Goal: Task Accomplishment & Management: Complete application form

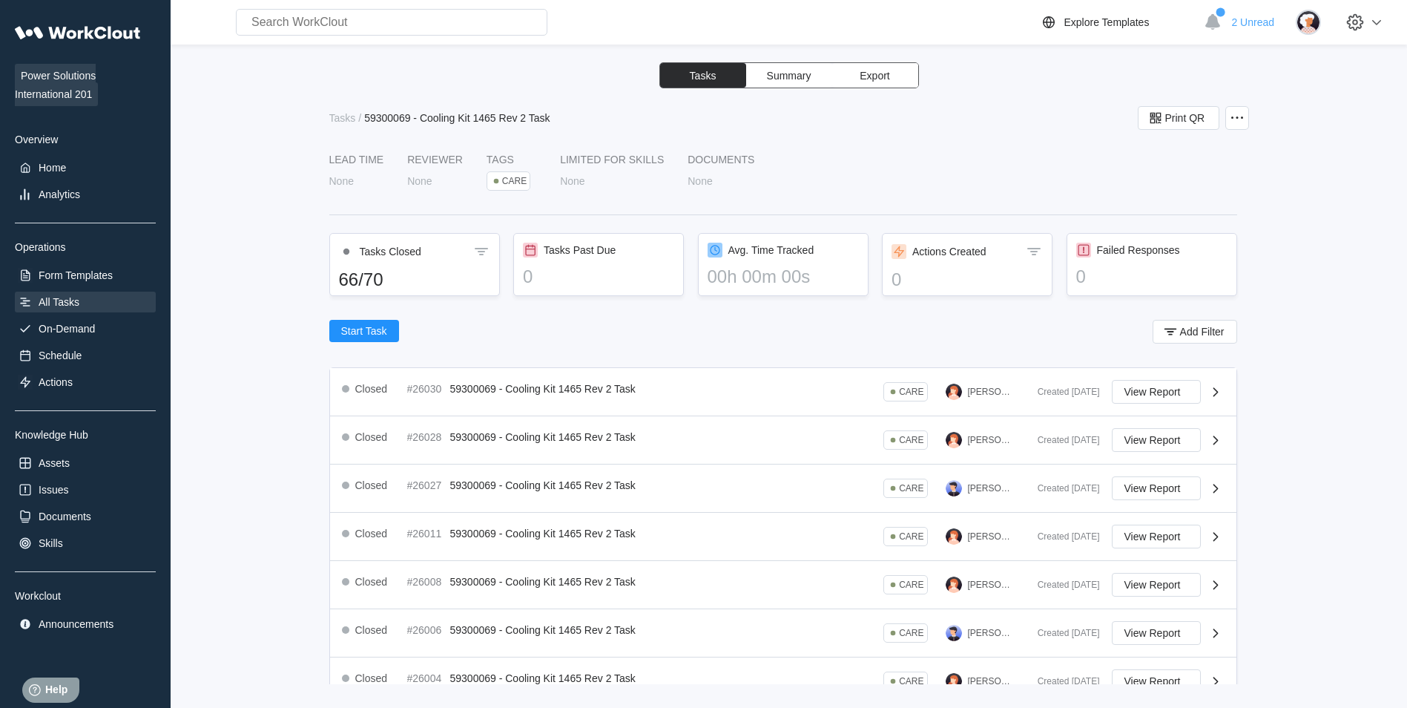
click at [90, 300] on div "All Tasks" at bounding box center [85, 301] width 141 height 21
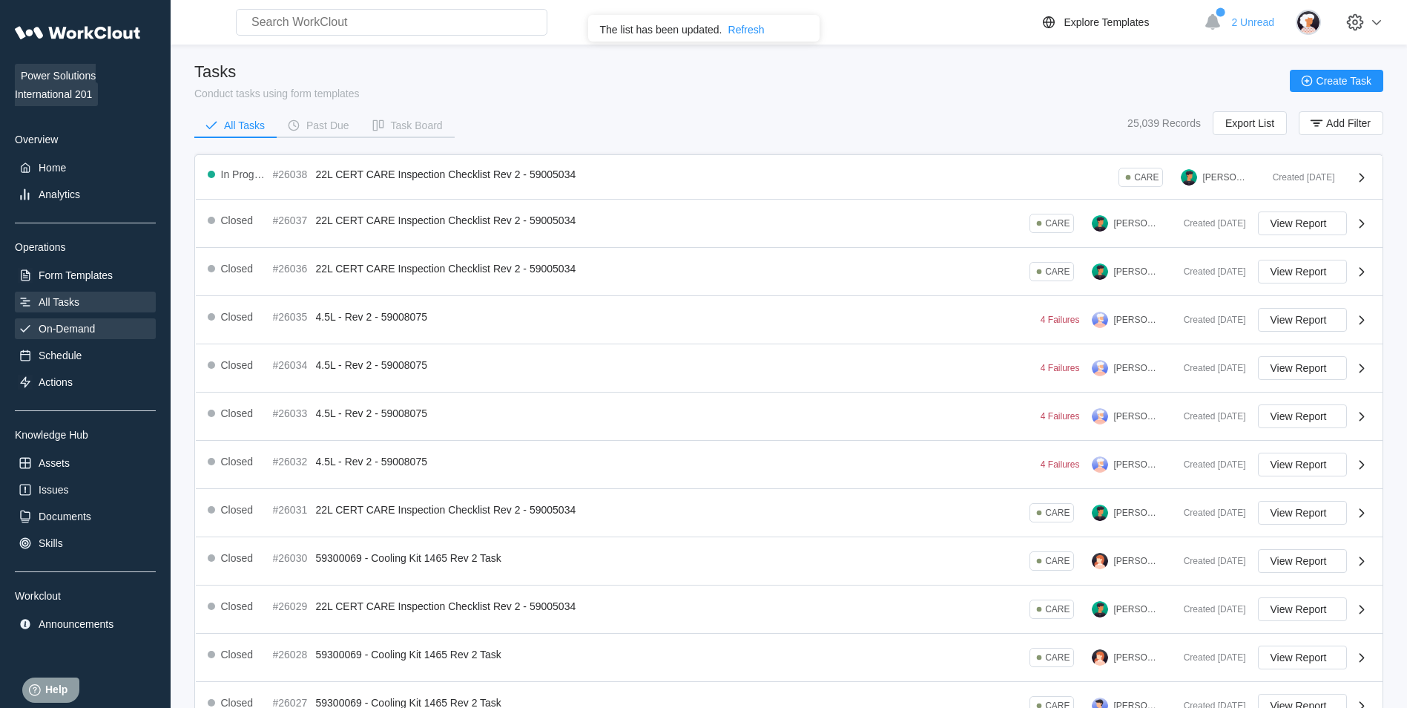
click at [113, 318] on div "On-Demand" at bounding box center [85, 328] width 141 height 21
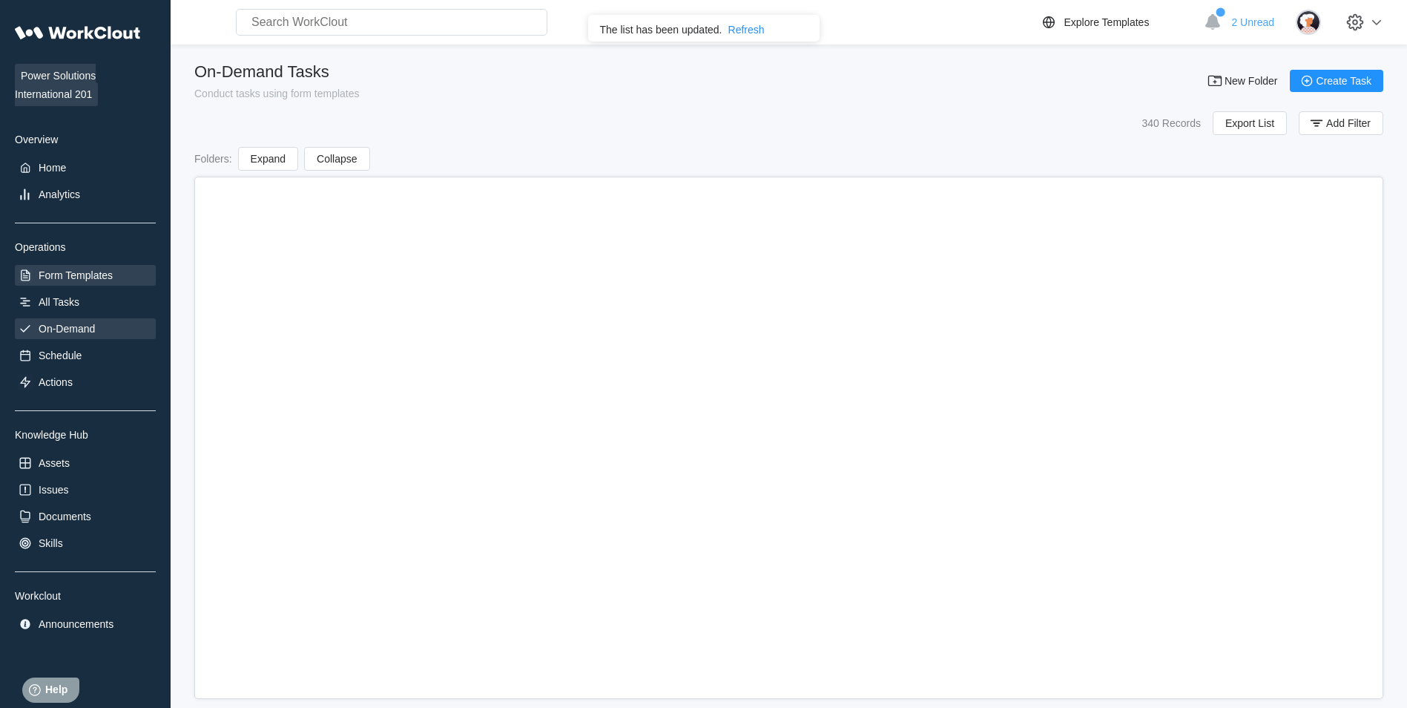
click at [104, 275] on div "Form Templates" at bounding box center [76, 275] width 74 height 12
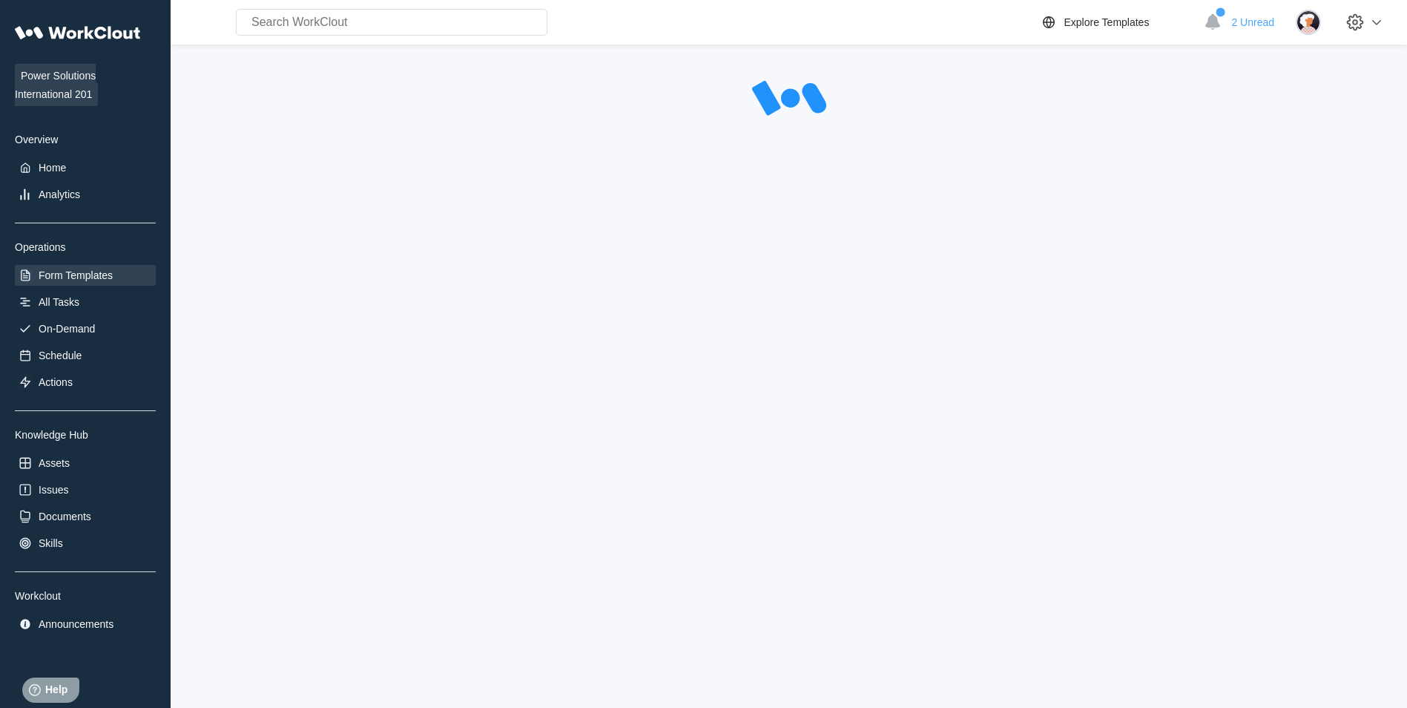
click at [104, 275] on div "Form Templates" at bounding box center [76, 275] width 74 height 12
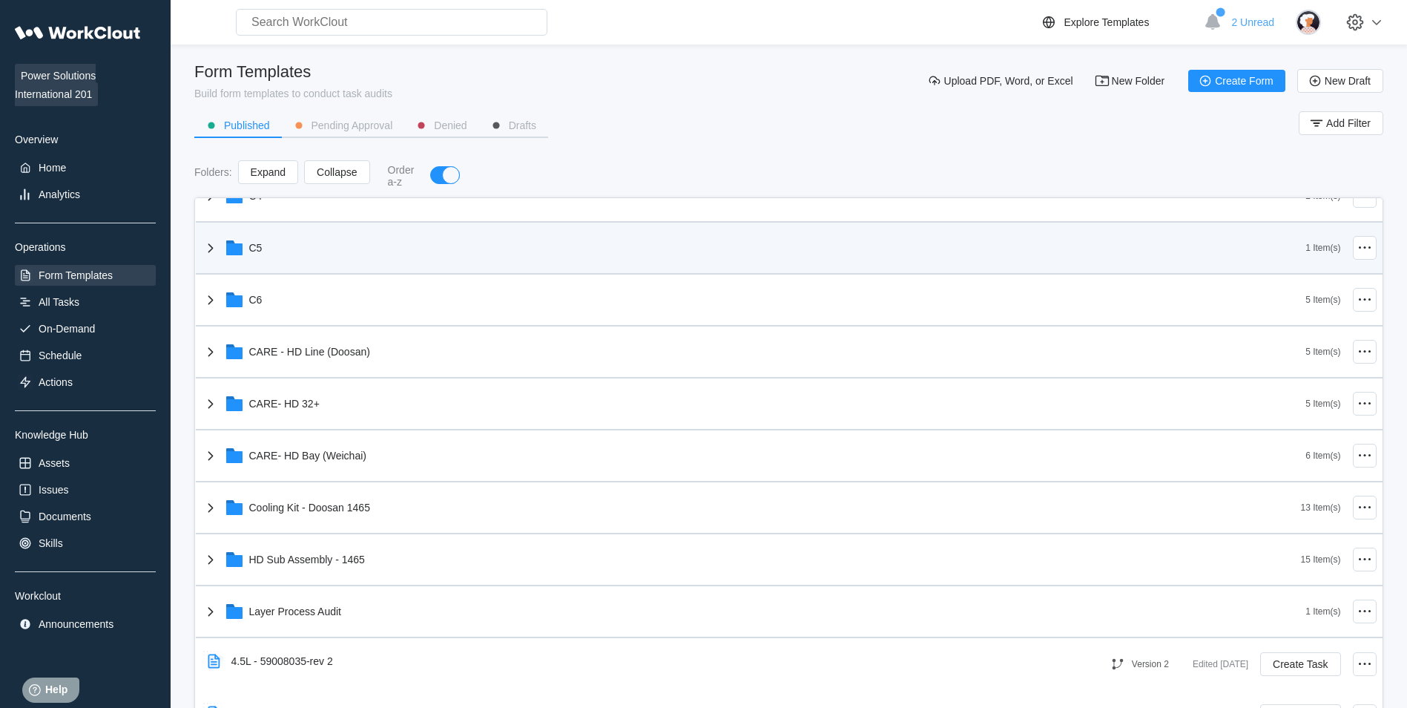
scroll to position [340, 0]
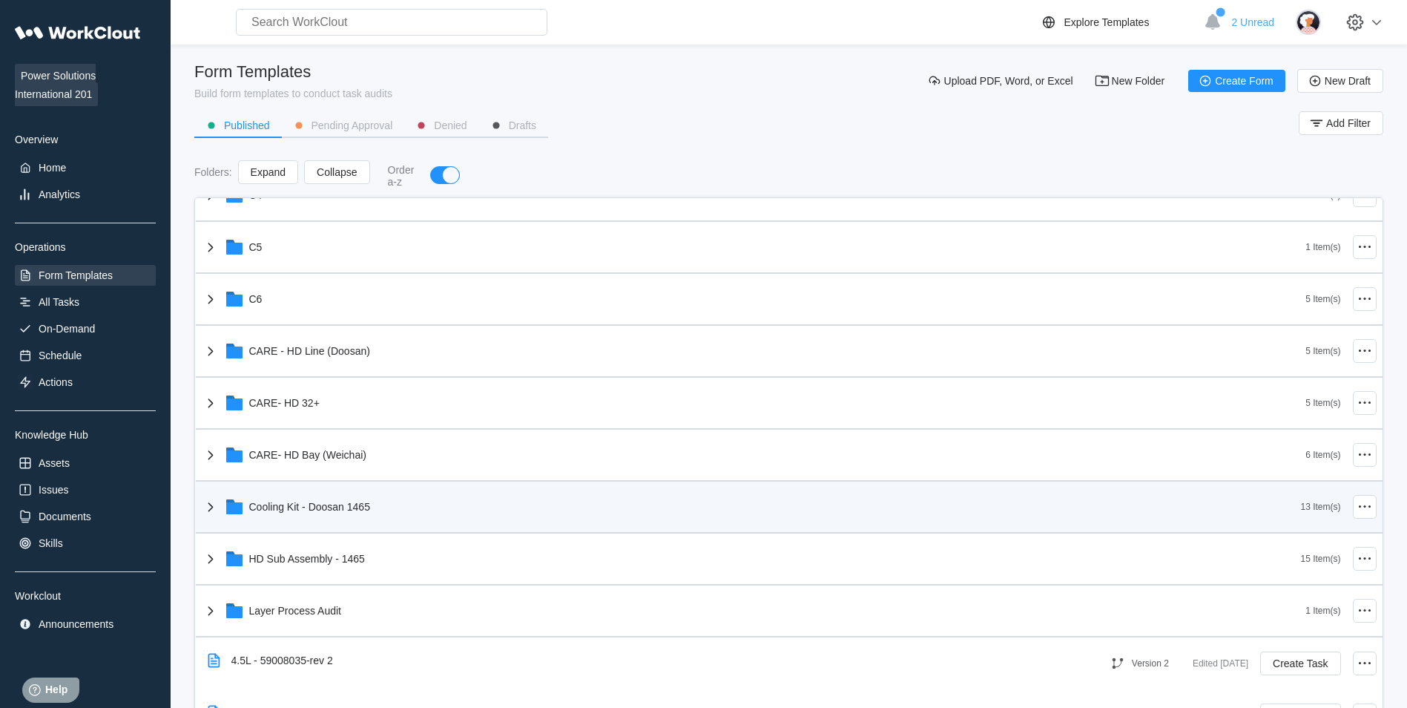
click at [435, 507] on div "Cooling Kit - Doosan 1465" at bounding box center [751, 506] width 1099 height 39
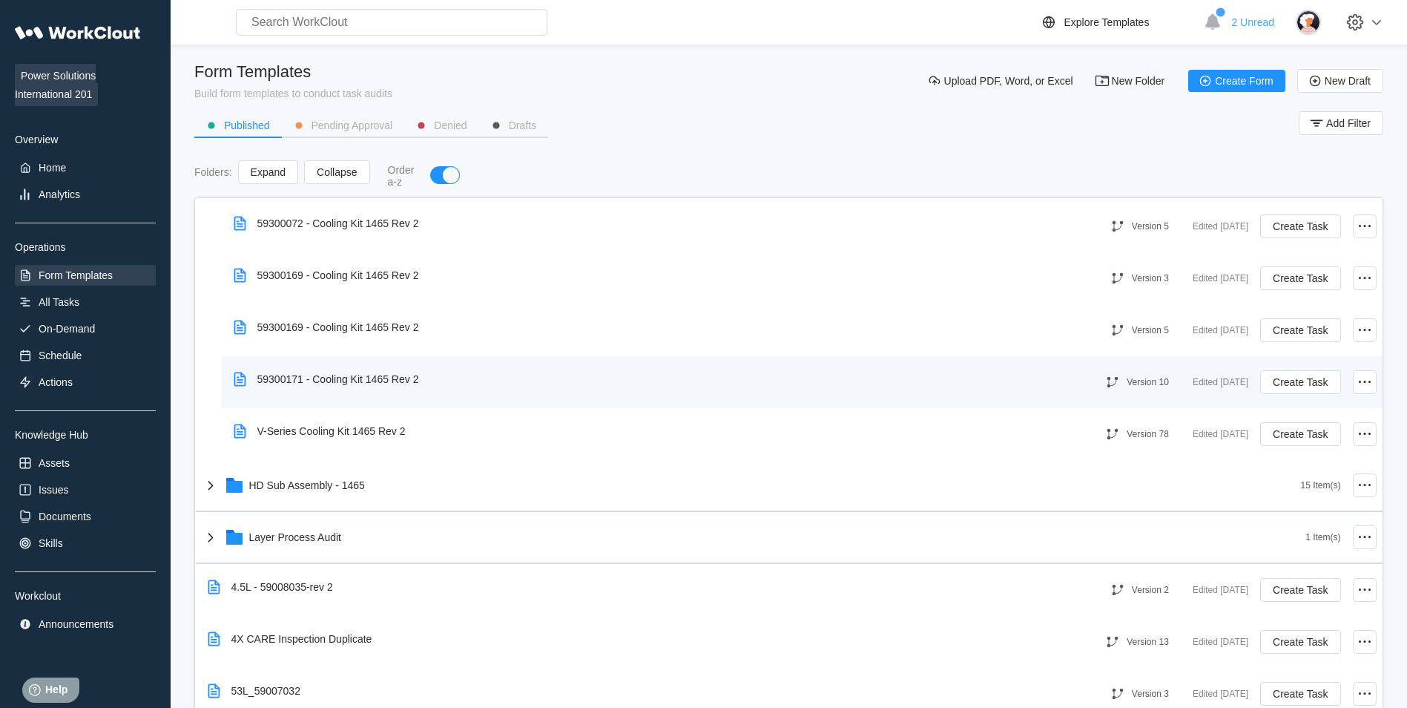
scroll to position [1090, 0]
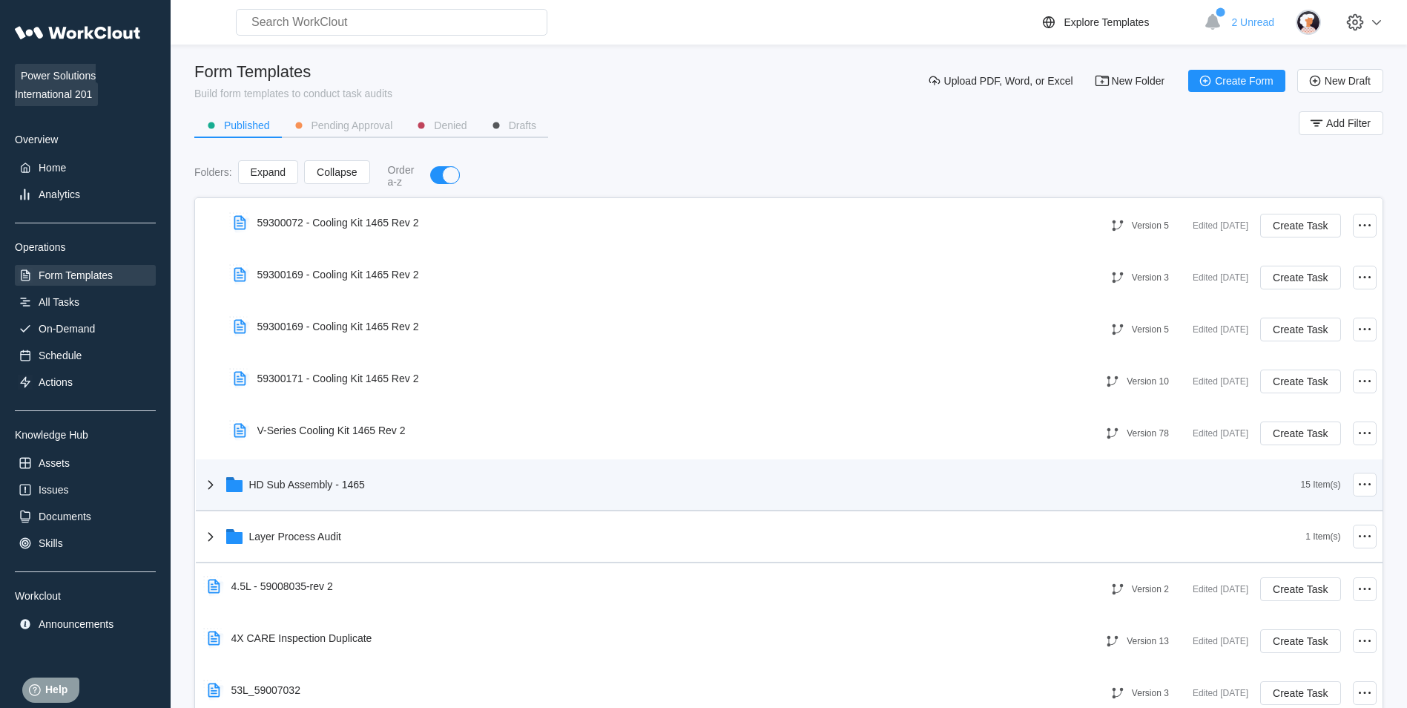
click at [401, 499] on div "HD Sub Assembly - 1465" at bounding box center [751, 484] width 1099 height 39
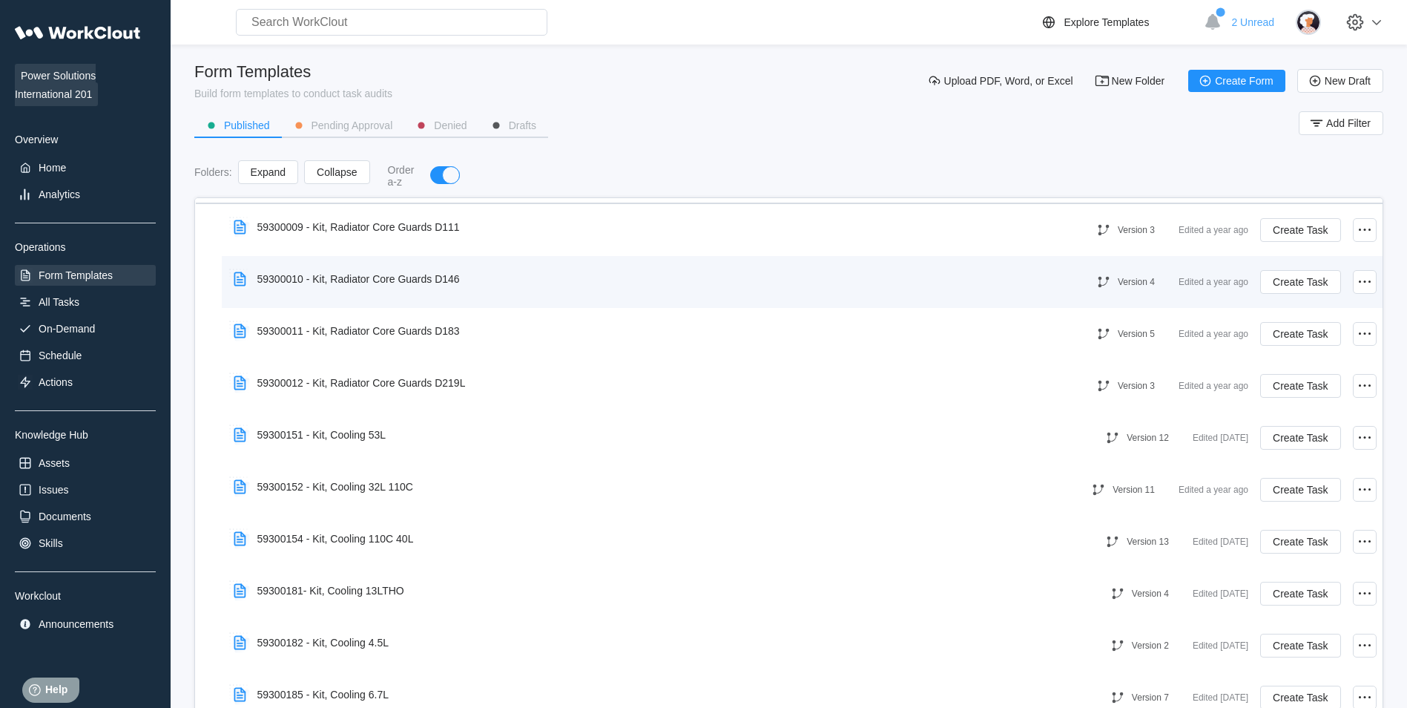
scroll to position [1397, 0]
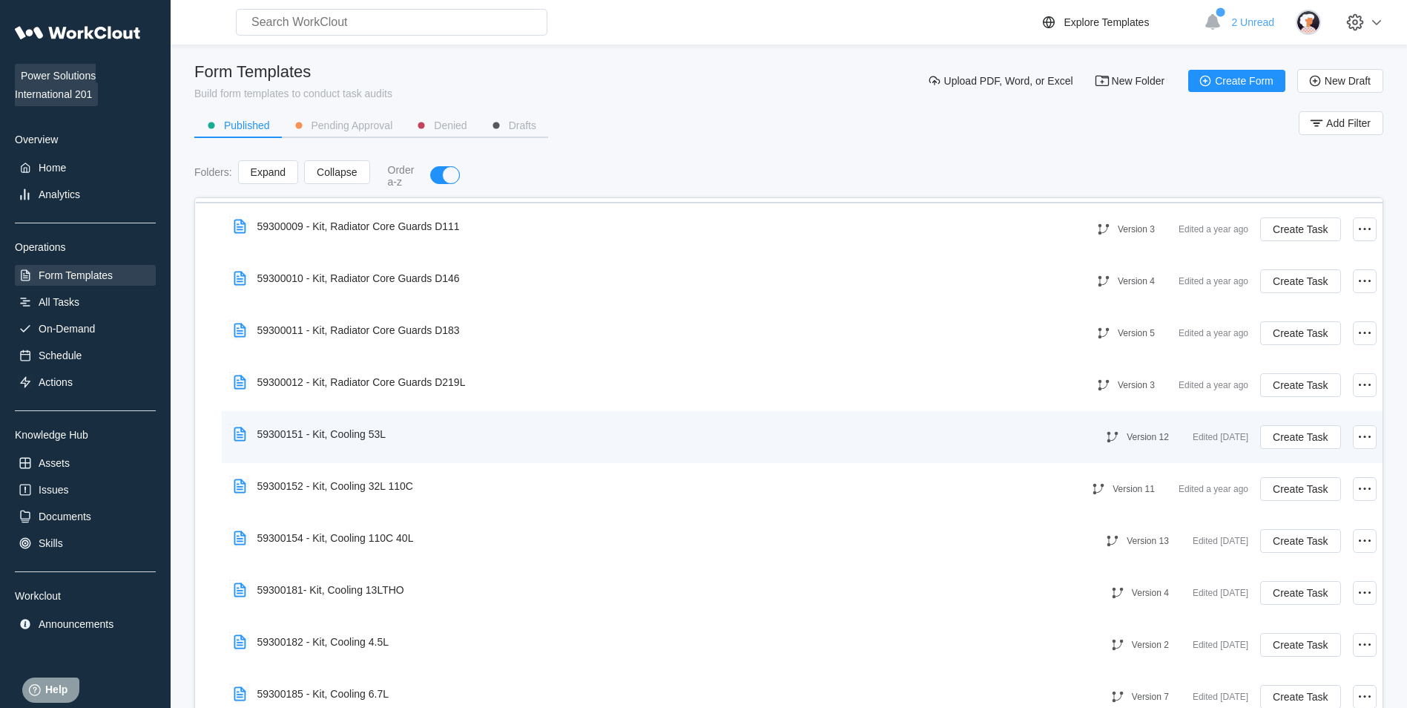
click at [1340, 444] on div "Version 12 Edited [DATE] Create Task" at bounding box center [1228, 437] width 297 height 40
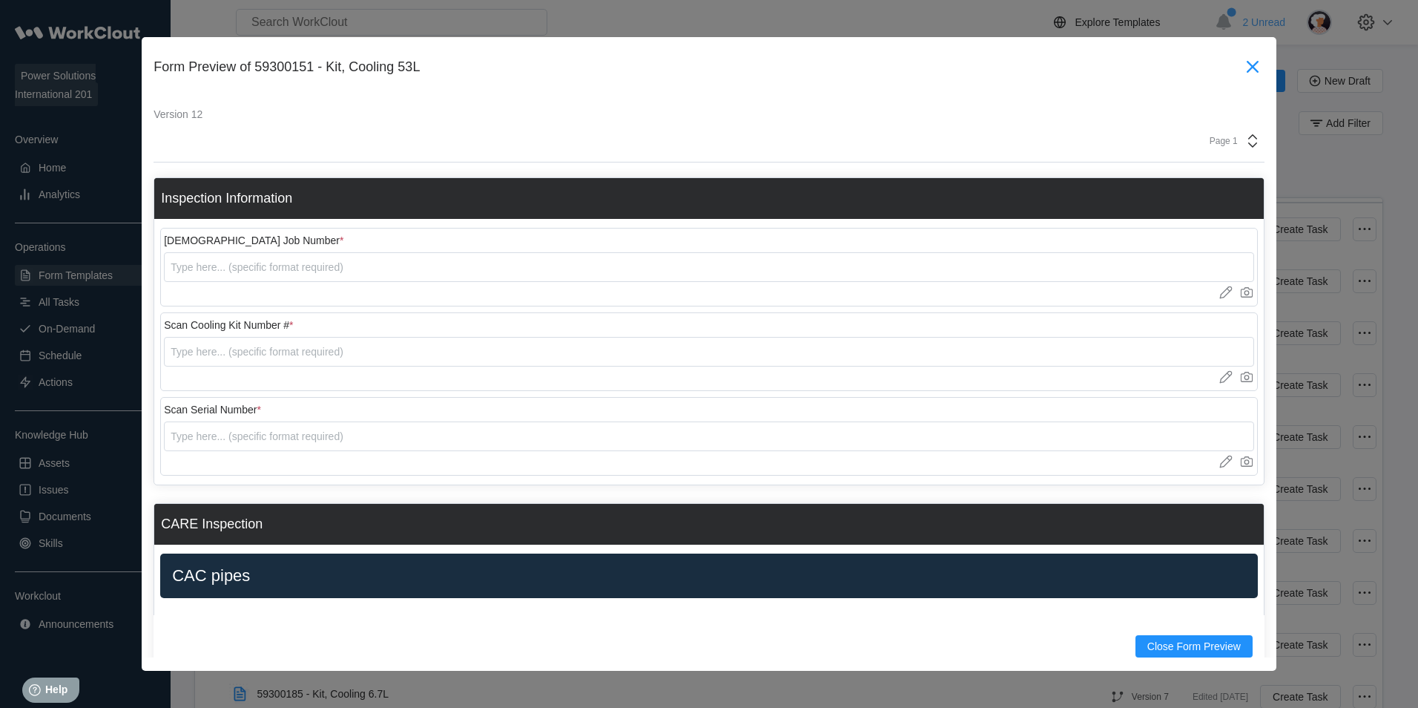
click at [1247, 66] on icon at bounding box center [1253, 67] width 12 height 12
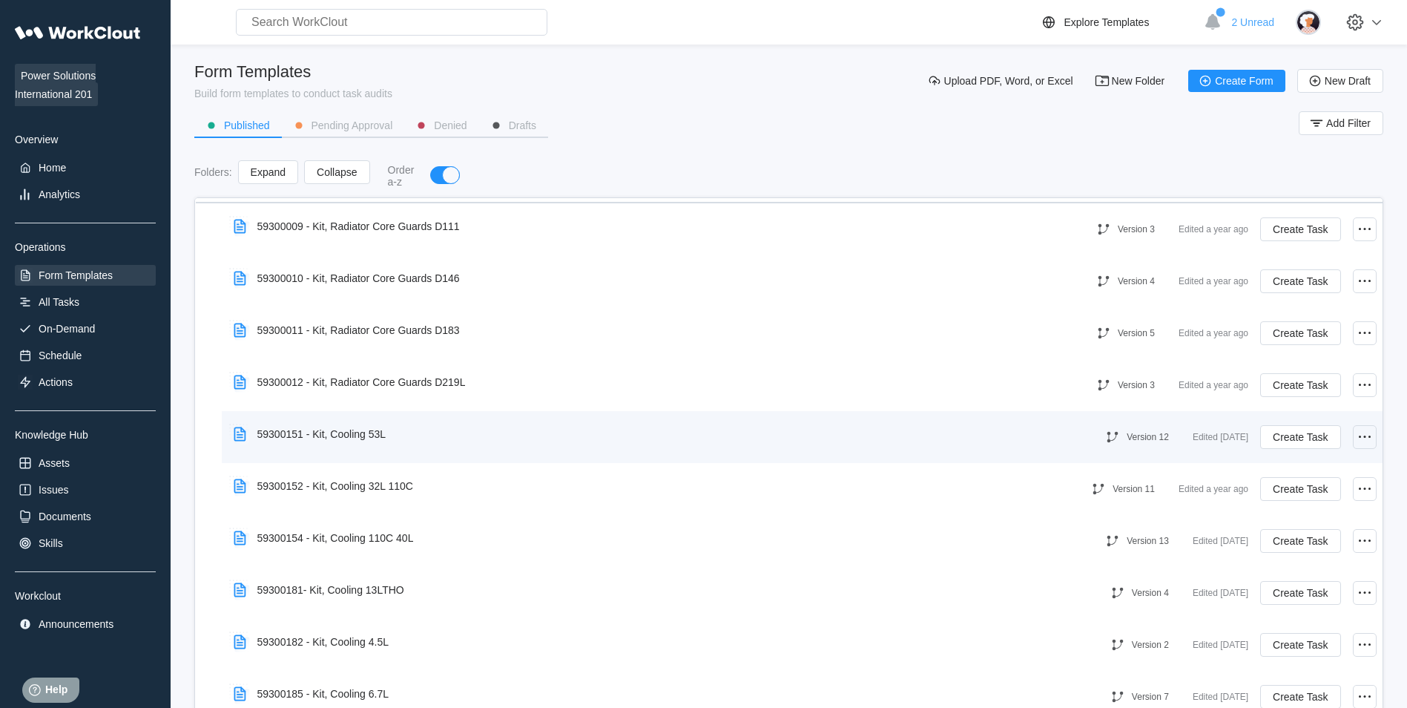
click at [1356, 435] on icon at bounding box center [1365, 437] width 18 height 18
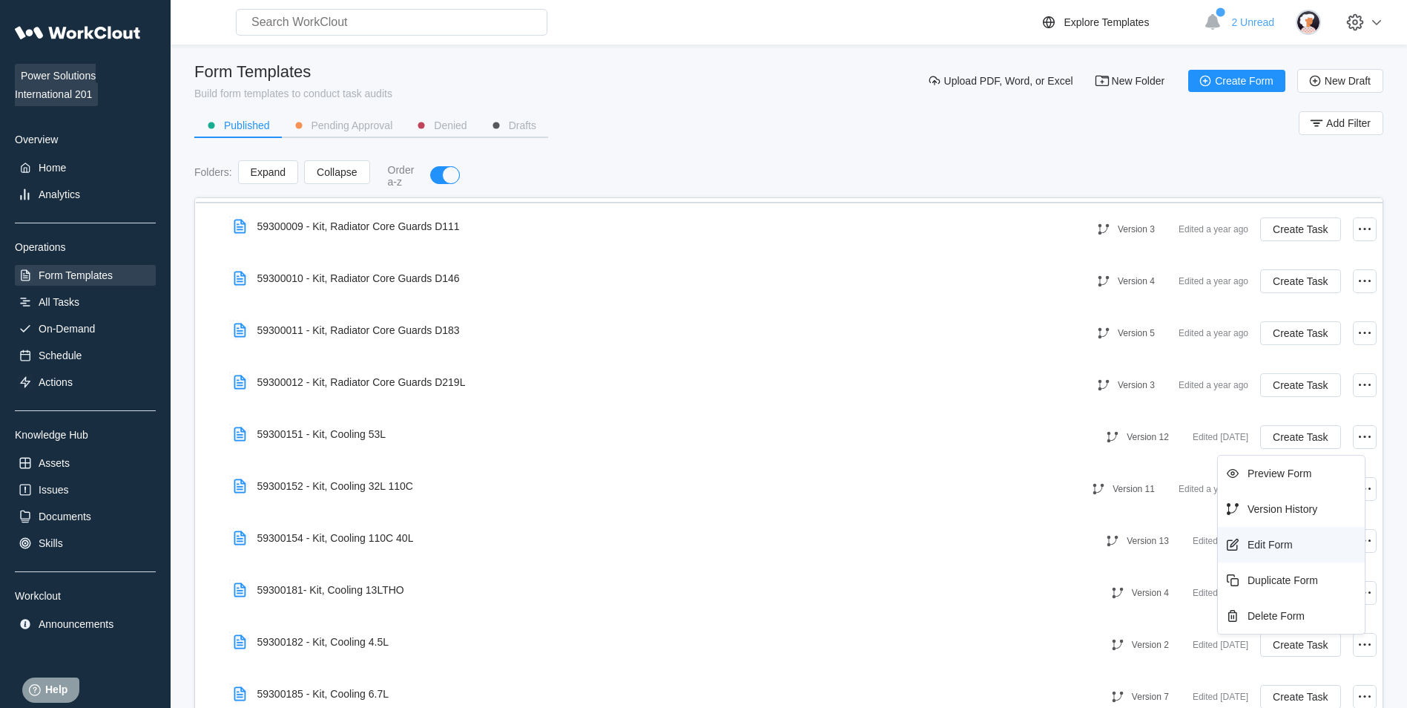
click at [1270, 561] on div "Edit Form" at bounding box center [1291, 545] width 147 height 36
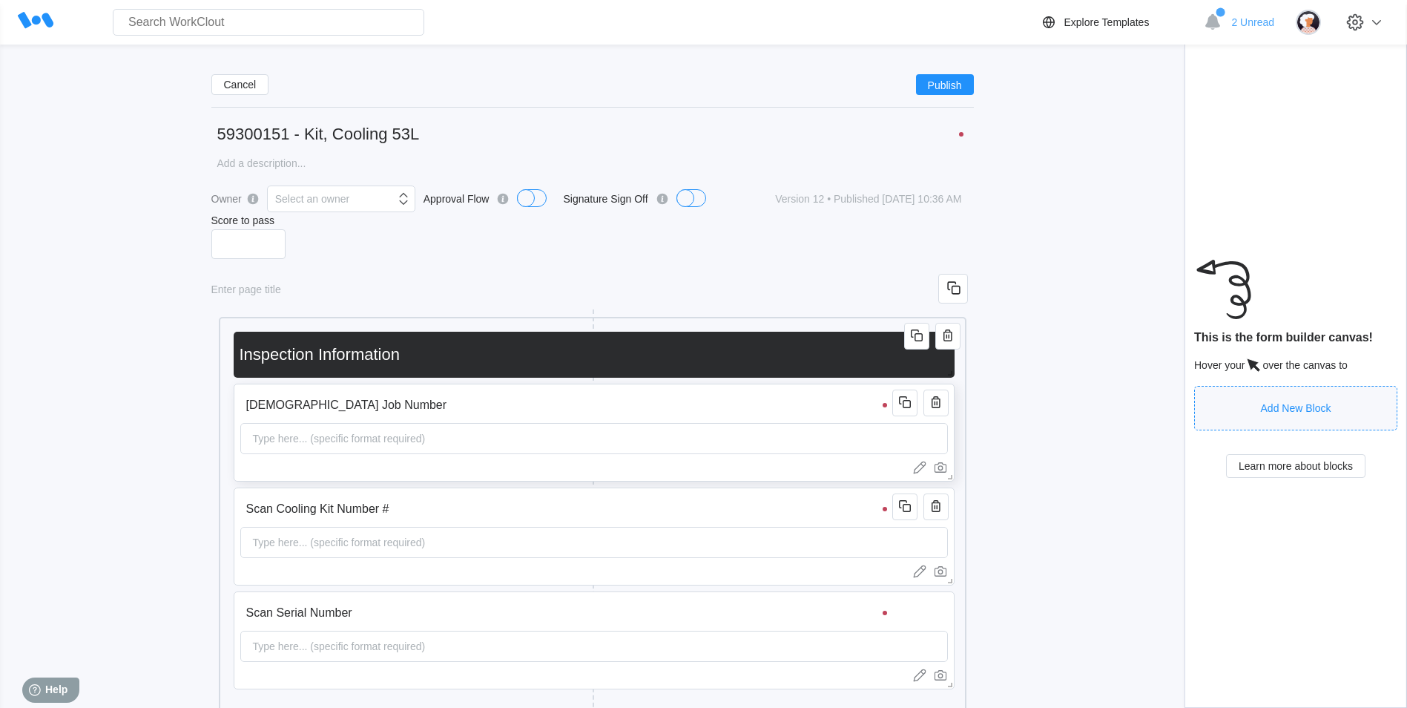
click at [575, 448] on div "Type here... (specific format required)" at bounding box center [594, 438] width 708 height 31
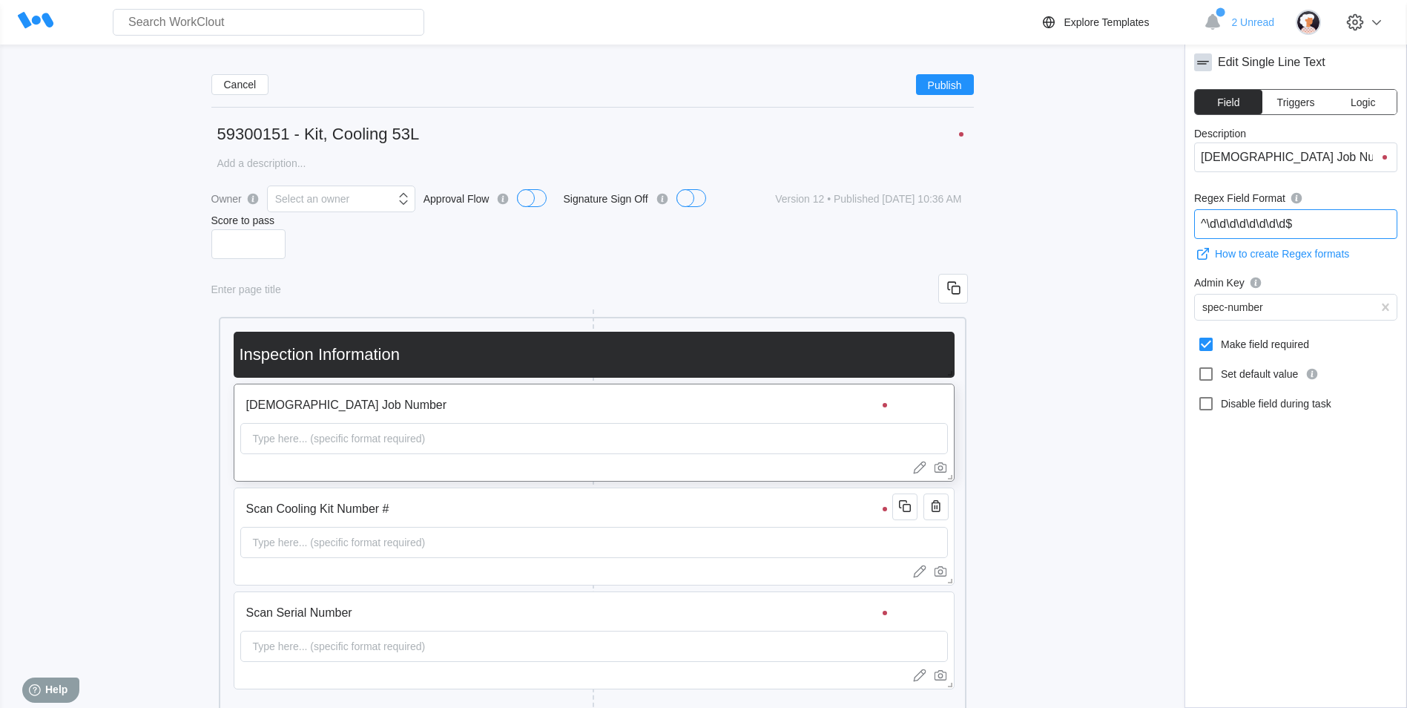
click at [1284, 231] on input "^\d\d\d\d\d\d\d\d$" at bounding box center [1295, 224] width 203 height 30
click at [1222, 222] on input "^\d\d\d\d\d\d\d\d$" at bounding box center [1295, 224] width 203 height 30
type input "^\d\d\d\d\d\d\d$"
click at [727, 517] on input "Scan Cooling Kit Number #" at bounding box center [568, 509] width 657 height 30
click at [788, 382] on div "Scan Serial Number Type here... (specific format required) Scan Job Number Type…" at bounding box center [592, 547] width 733 height 446
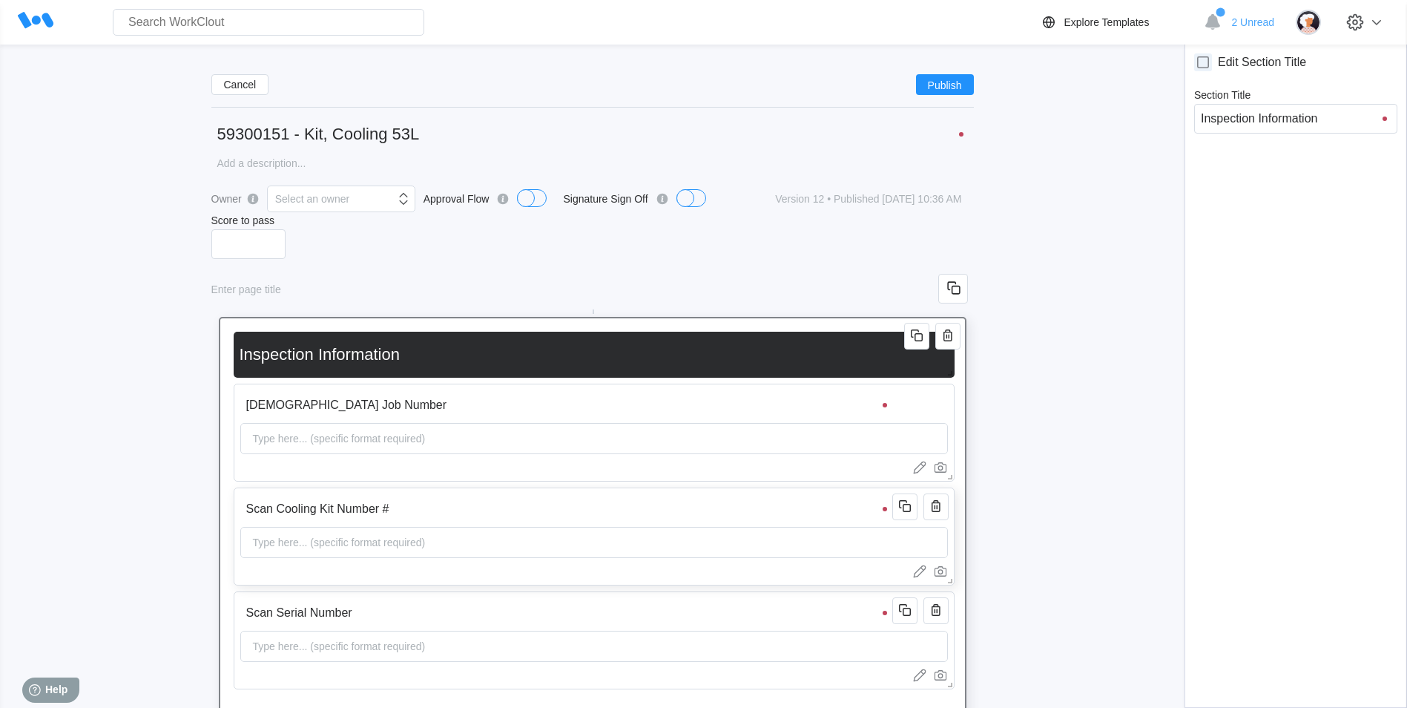
click at [797, 508] on input "Scan Cooling Kit Number #" at bounding box center [568, 509] width 657 height 30
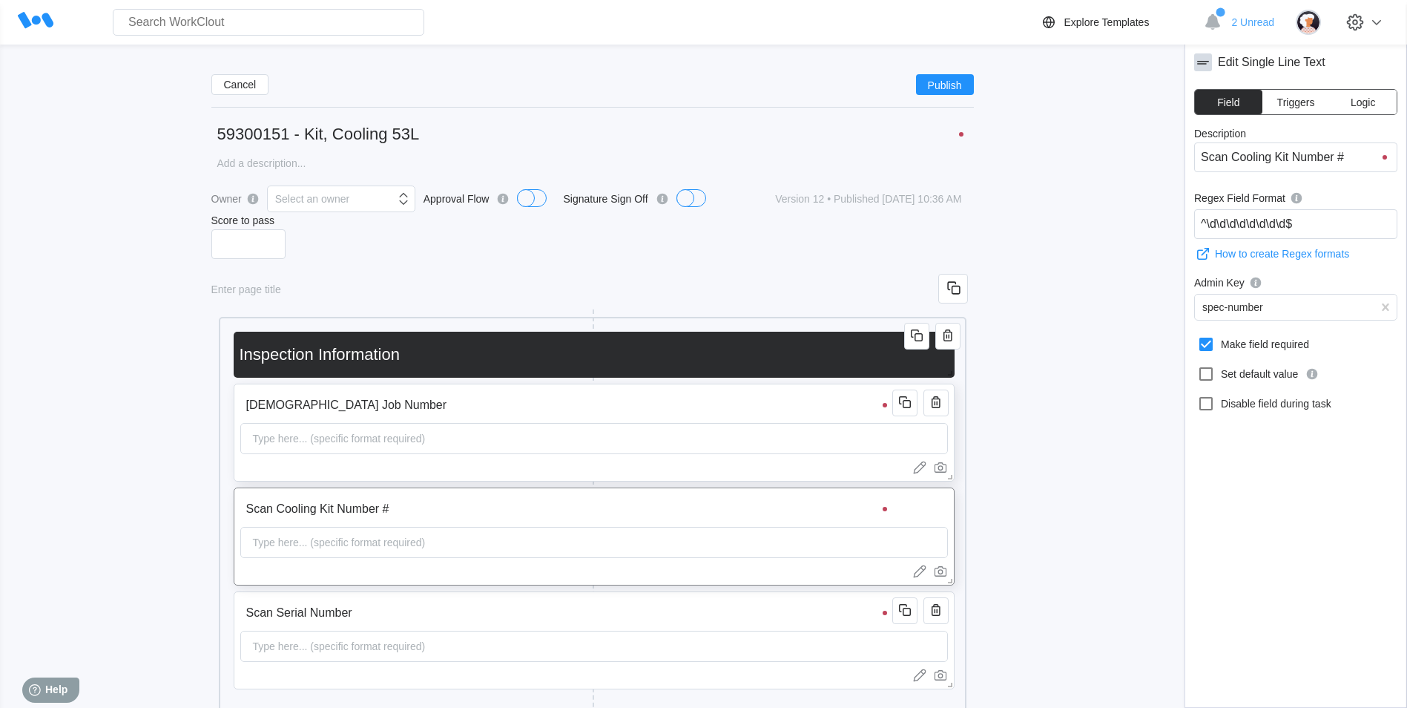
click at [783, 413] on input "[DEMOGRAPHIC_DATA] Job Number" at bounding box center [568, 405] width 657 height 30
click at [1216, 223] on input "^\d\d\d\d\d\d\d$" at bounding box center [1295, 224] width 203 height 30
click at [942, 86] on span "Publish" at bounding box center [945, 84] width 34 height 9
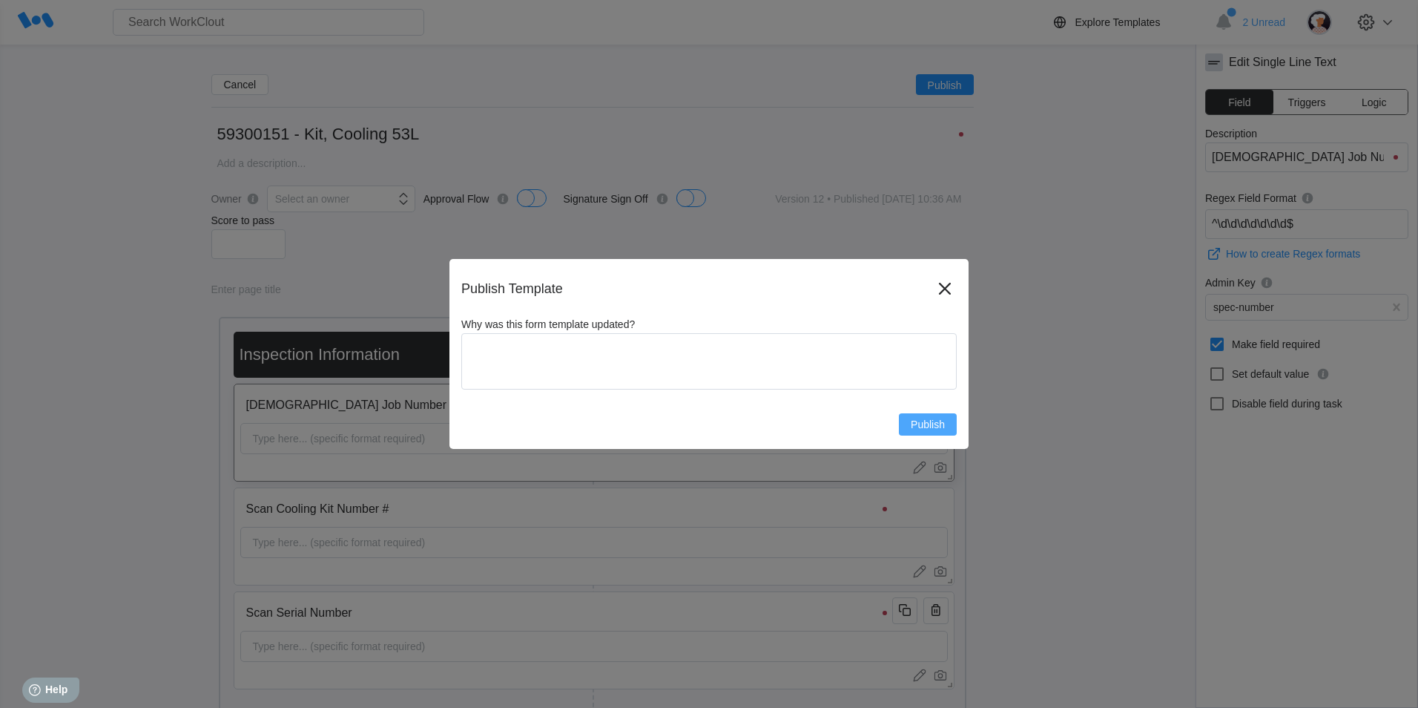
click at [941, 423] on span "Publish" at bounding box center [928, 424] width 34 height 10
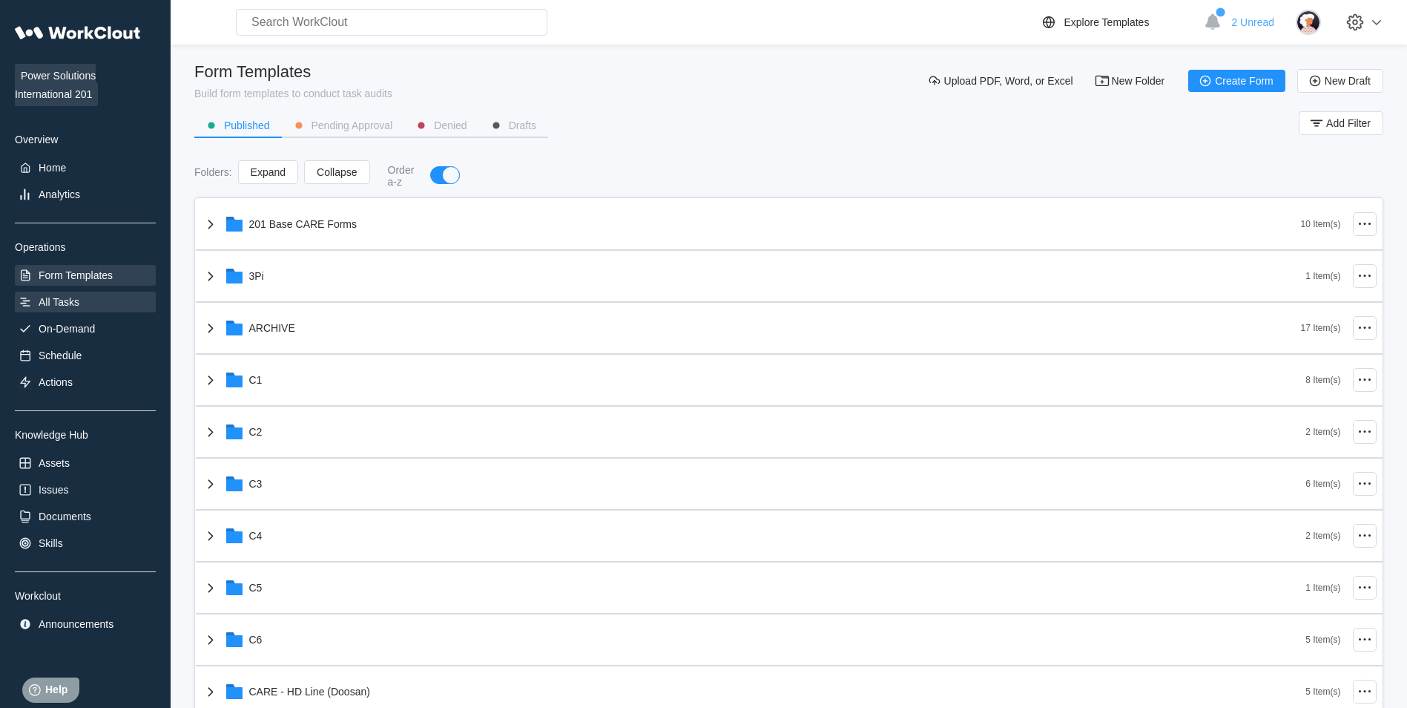
click at [57, 306] on div "All Tasks" at bounding box center [59, 302] width 41 height 12
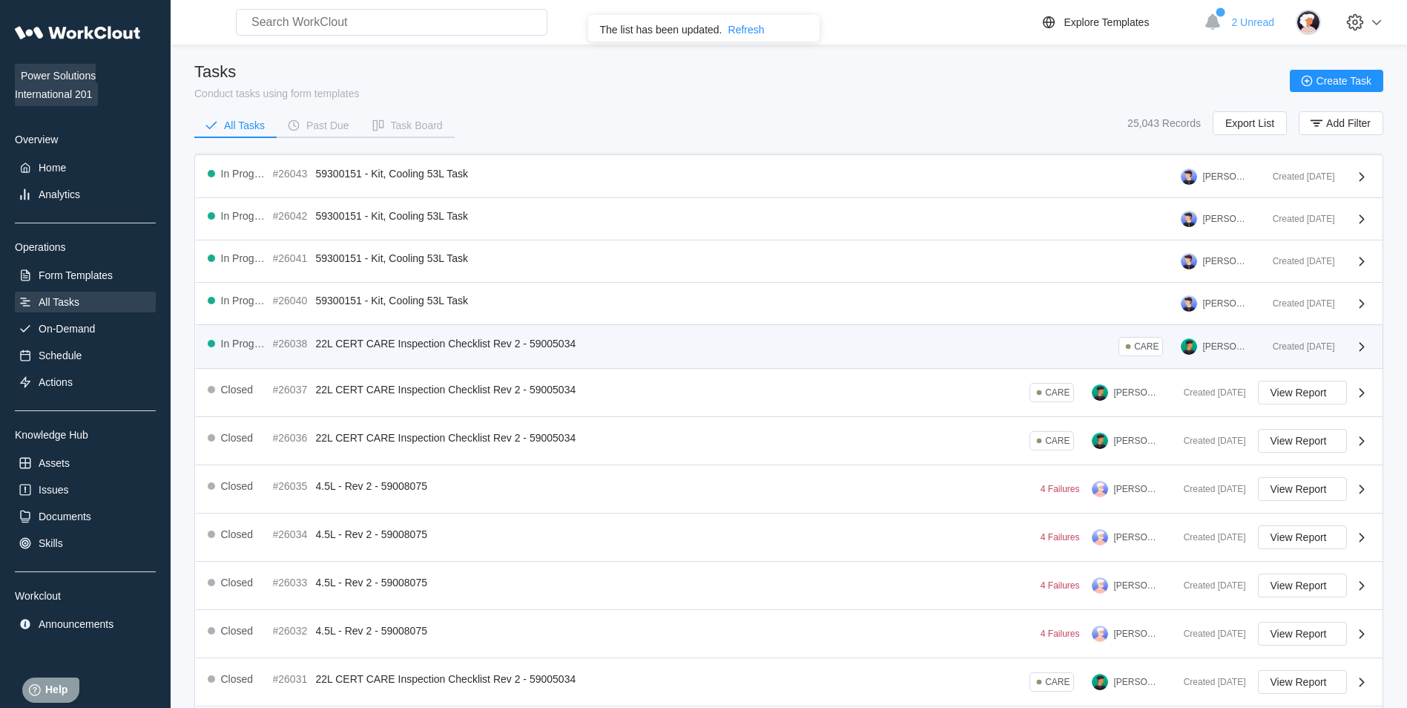
click at [430, 356] on div "In Progress #26038 22L CERT CARE Inspection Checklist Rev 2 - 59005034 CARE [PE…" at bounding box center [789, 347] width 1187 height 44
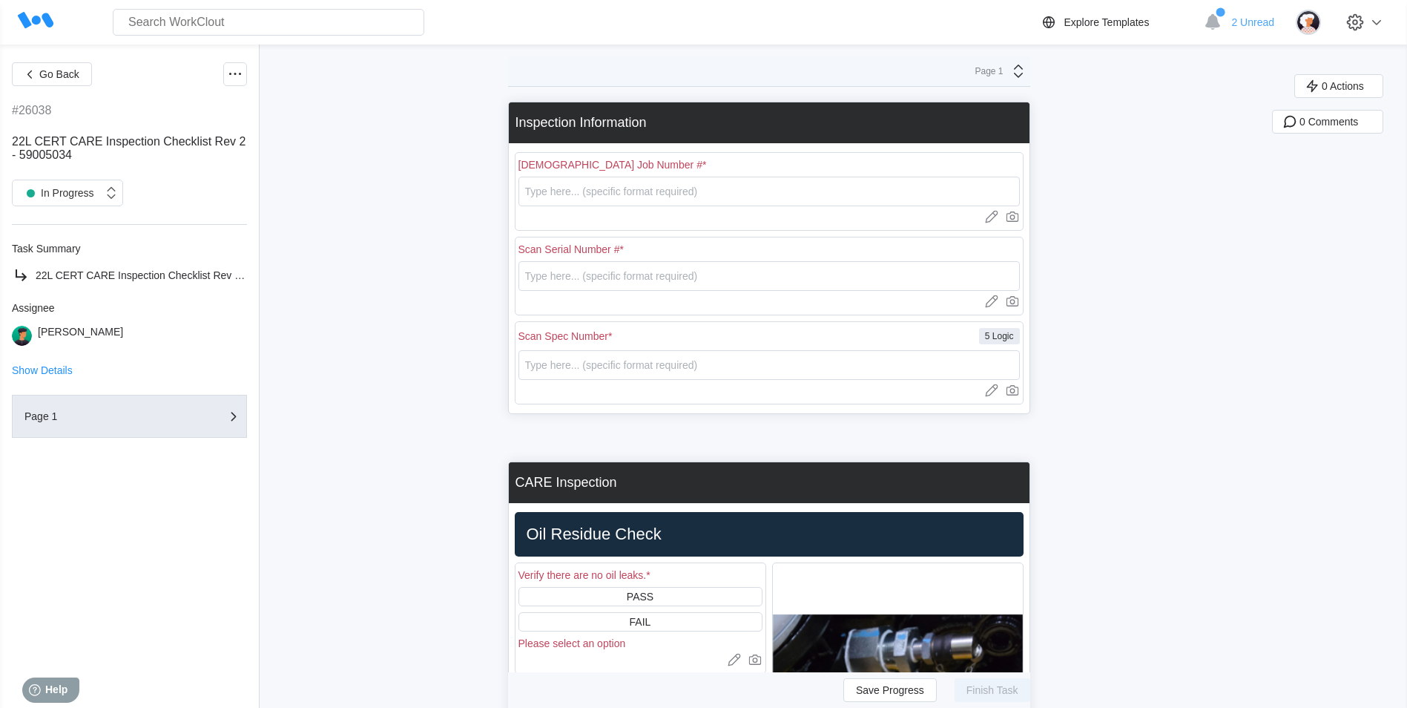
scroll to position [96, 0]
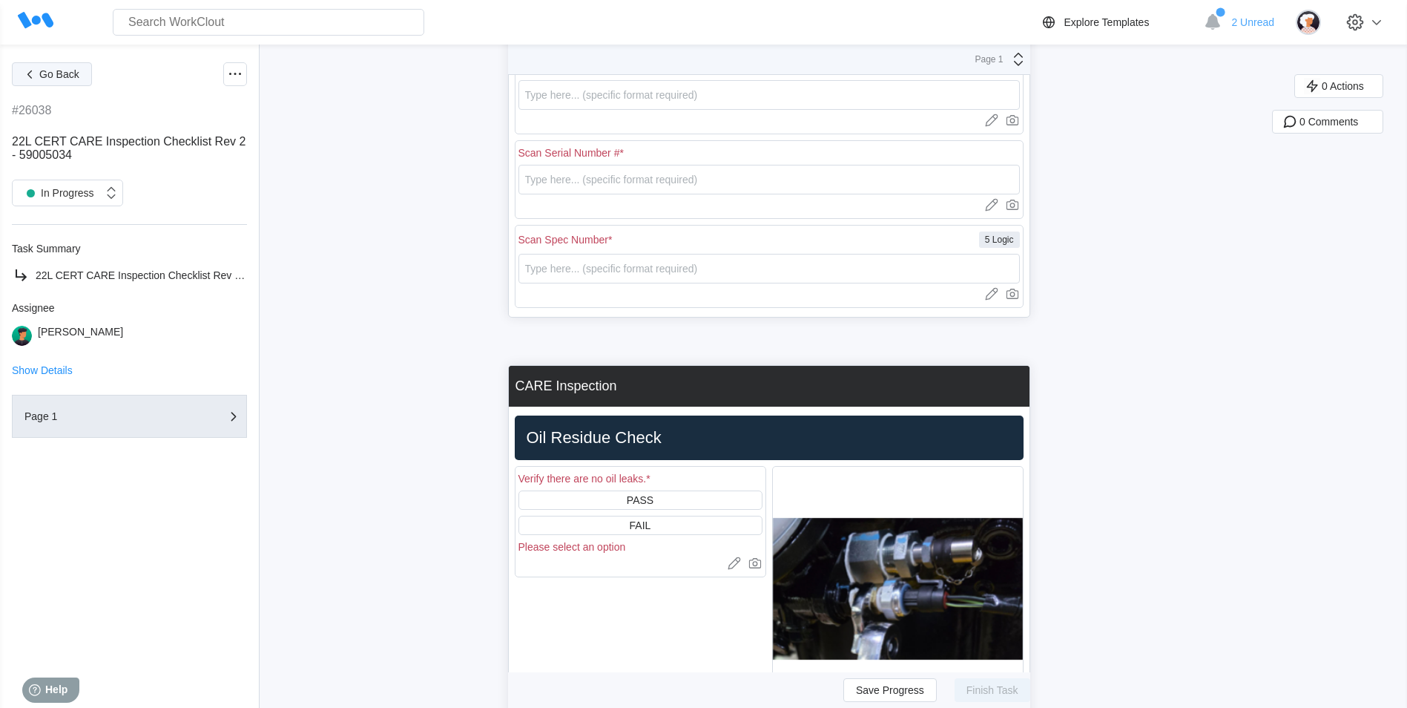
click at [50, 67] on button "Go Back" at bounding box center [52, 74] width 80 height 24
